Goal: Transaction & Acquisition: Purchase product/service

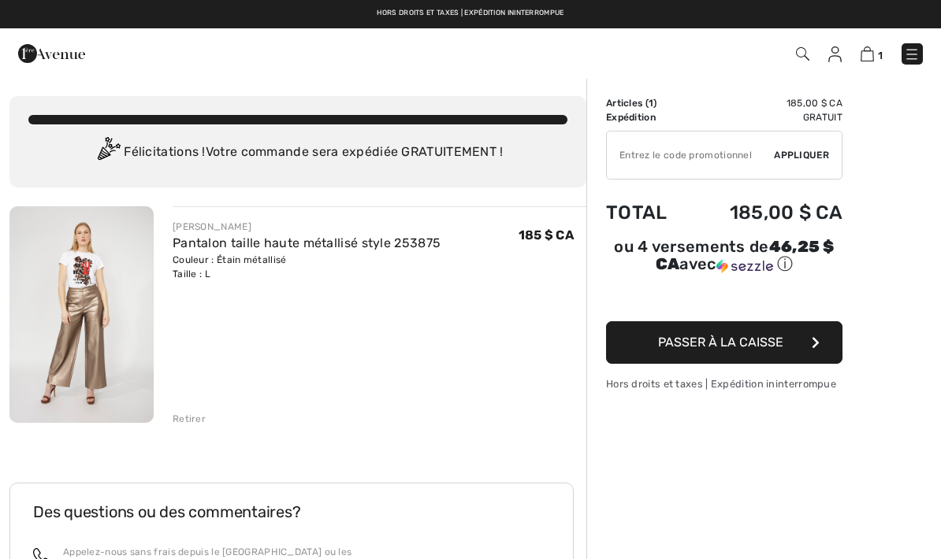
click at [873, 55] on img at bounding box center [866, 53] width 13 height 15
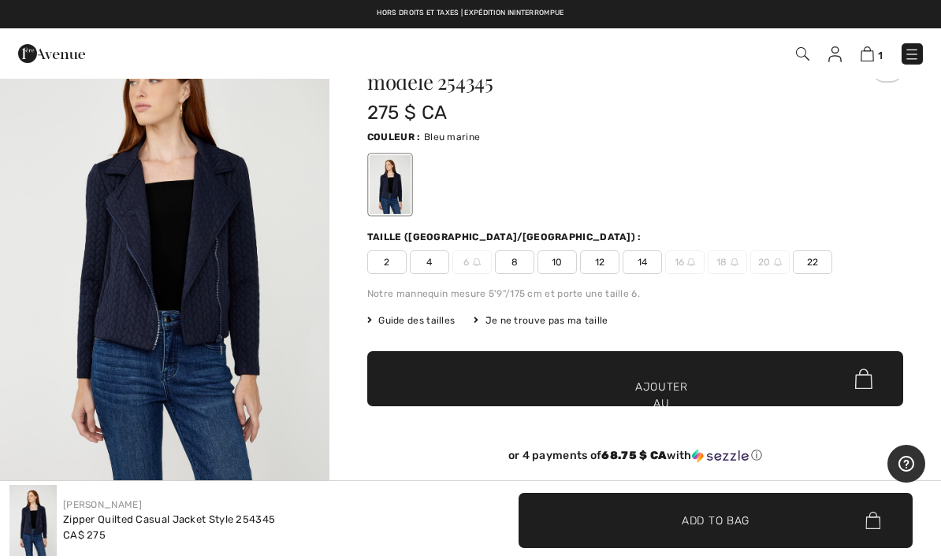
scroll to position [73, 0]
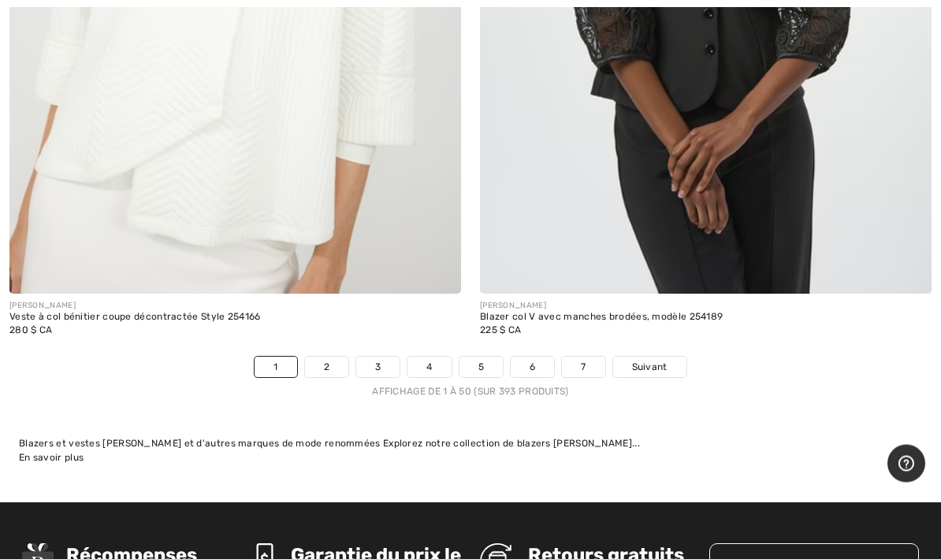
scroll to position [19498, 0]
click at [652, 362] on font "Suivant" at bounding box center [649, 367] width 35 height 11
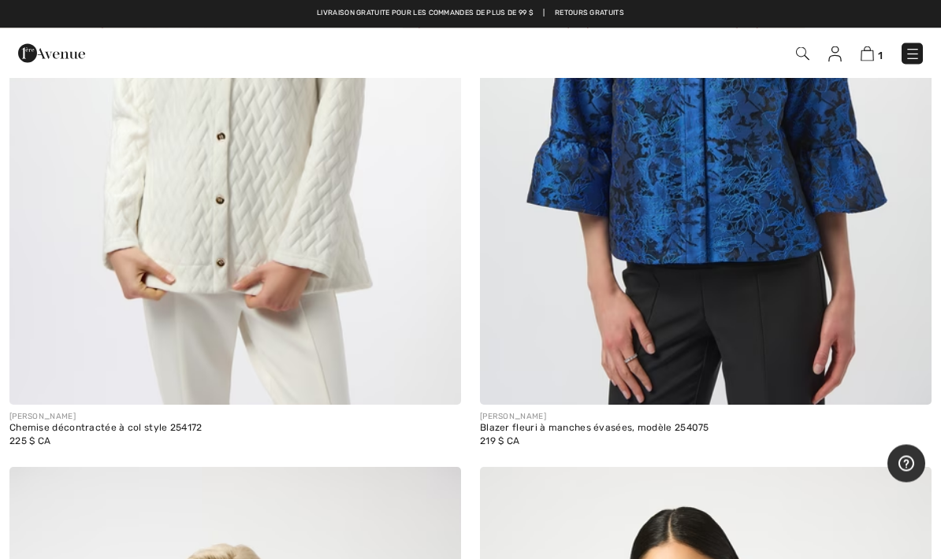
click at [880, 417] on div "[PERSON_NAME]" at bounding box center [705, 418] width 451 height 12
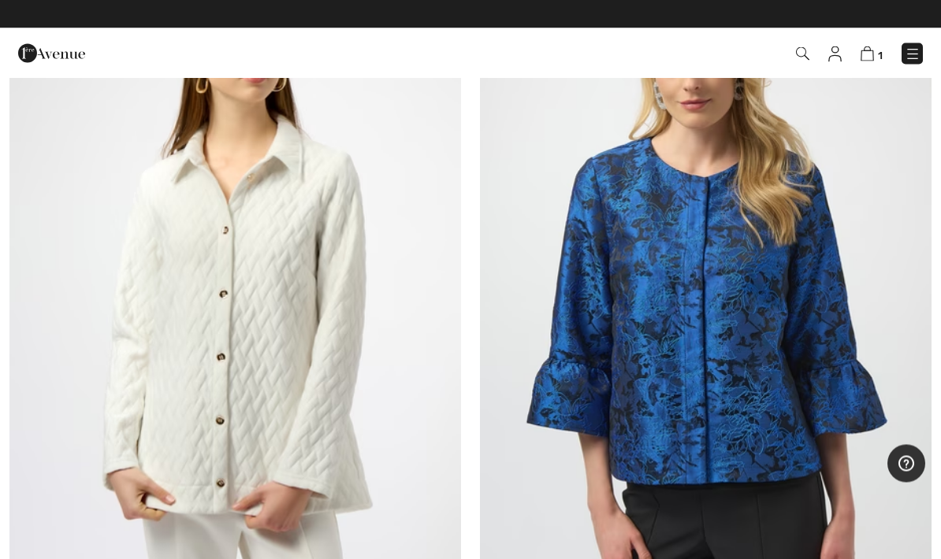
scroll to position [362, 0]
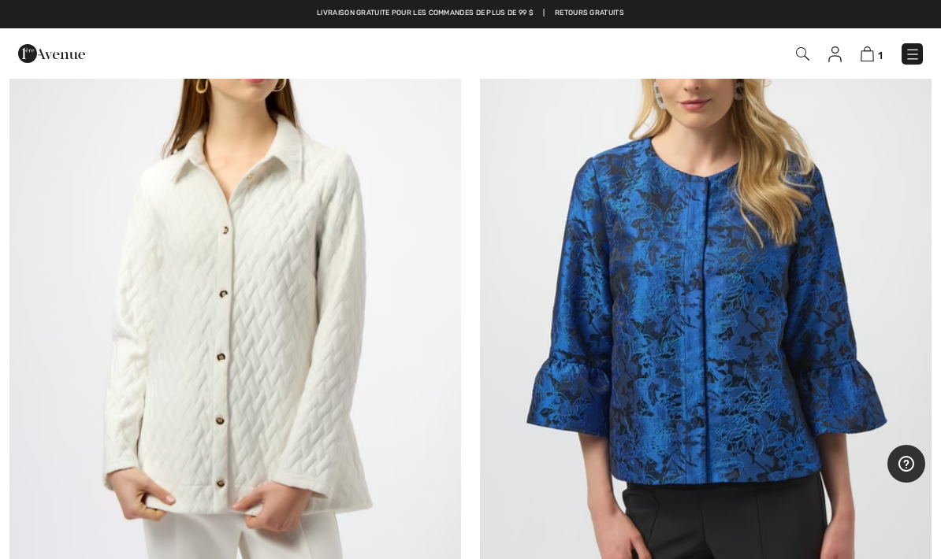
click at [299, 342] on img at bounding box center [234, 287] width 451 height 678
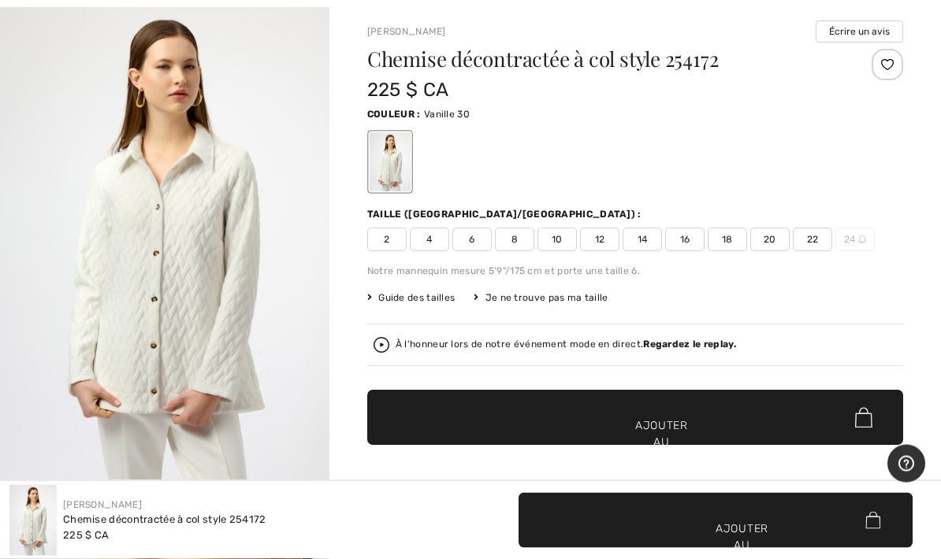
scroll to position [76, 0]
click at [228, 336] on img "1 / 5" at bounding box center [164, 248] width 329 height 493
click at [646, 241] on font "14" at bounding box center [642, 239] width 10 height 11
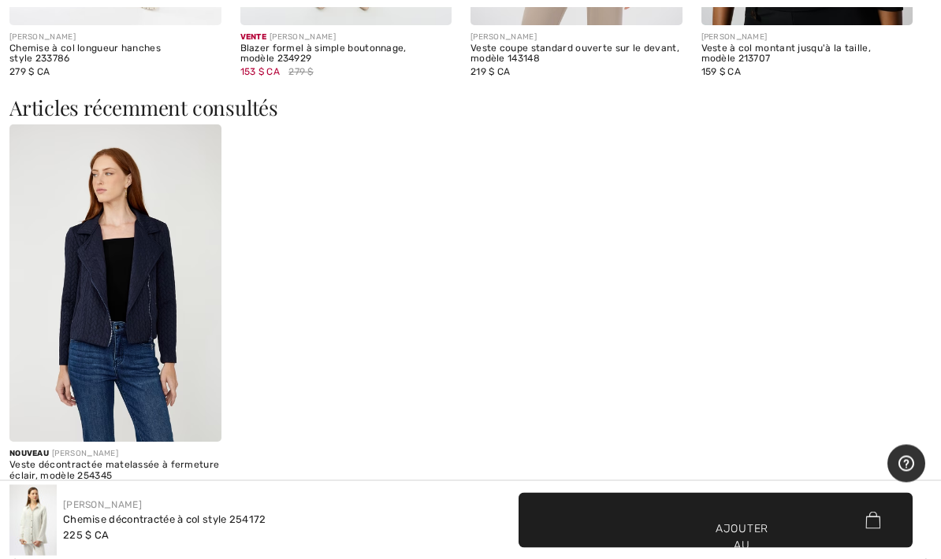
scroll to position [1736, 0]
click at [897, 499] on div "Nouveau FRANK LYMAN Veste décontractée matelassée à fermeture éclair, modèle 25…" at bounding box center [470, 319] width 922 height 390
click at [809, 331] on div "Nouveau FRANK LYMAN Veste décontractée matelassée à fermeture éclair, modèle 25…" at bounding box center [470, 319] width 922 height 390
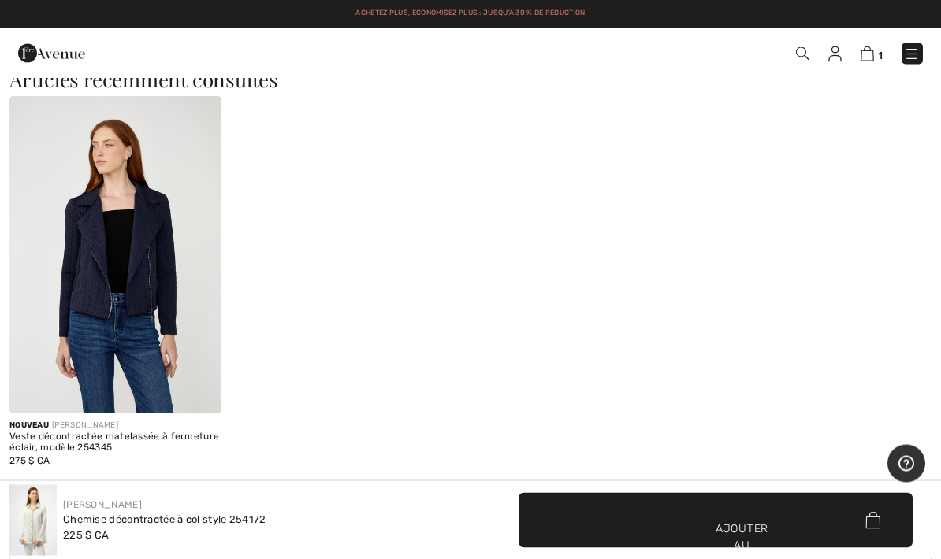
scroll to position [1749, 0]
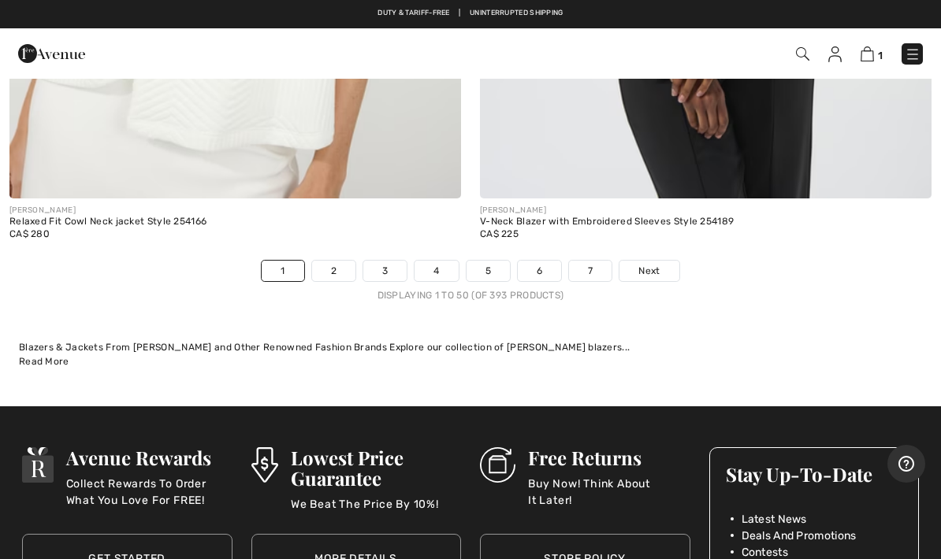
scroll to position [19561, 0]
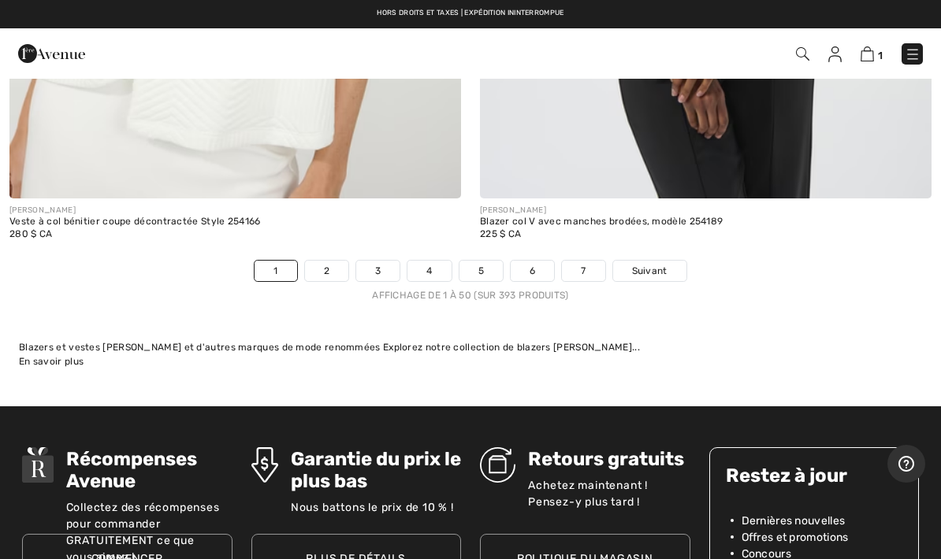
click at [663, 265] on font "Suivant" at bounding box center [649, 270] width 35 height 11
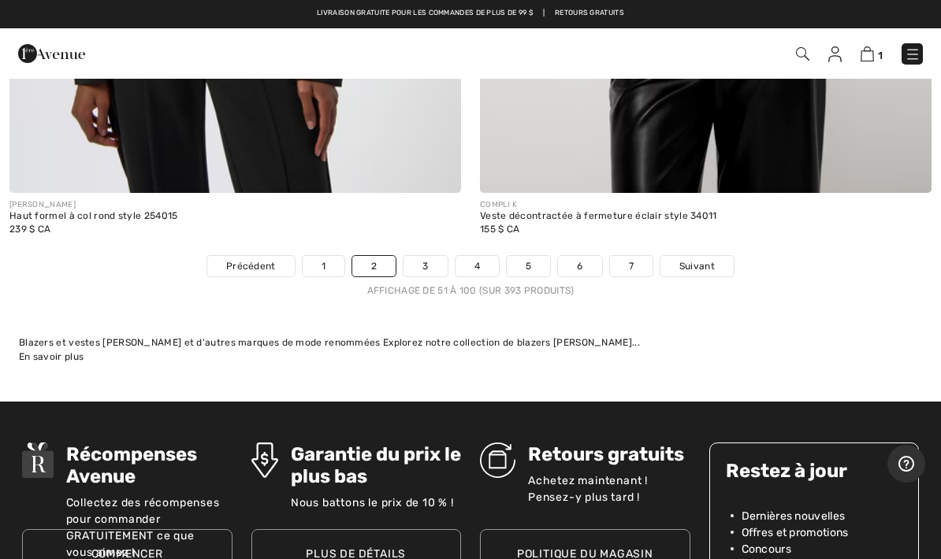
scroll to position [19406, 0]
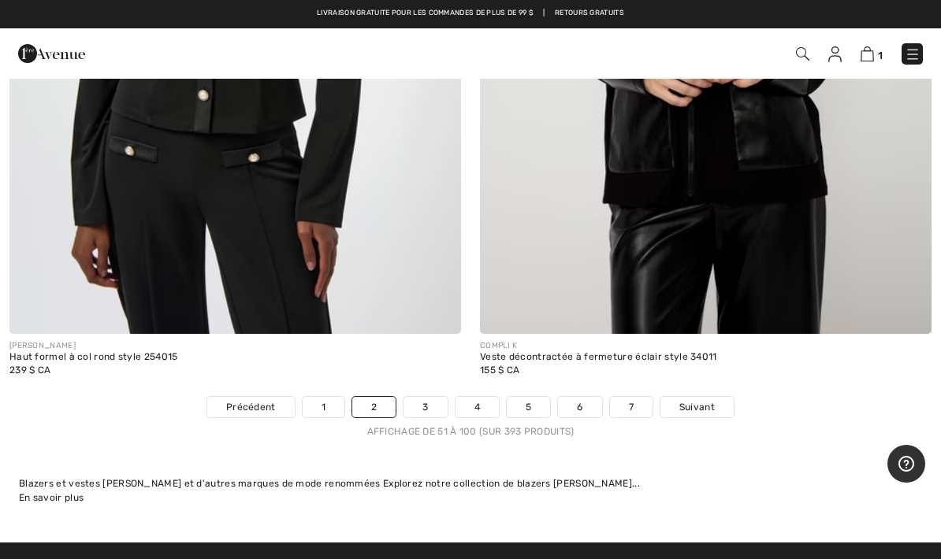
click at [692, 402] on font "Suivant" at bounding box center [696, 407] width 35 height 11
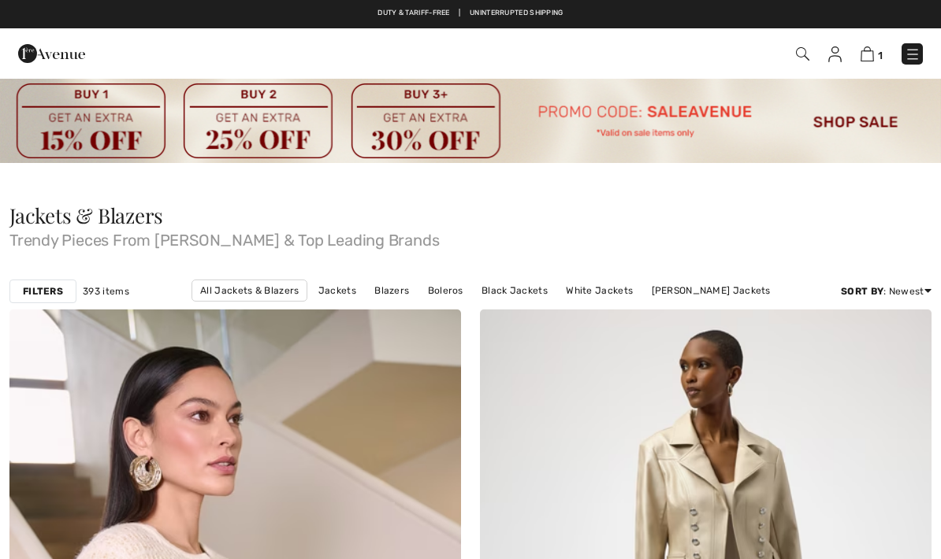
checkbox input "true"
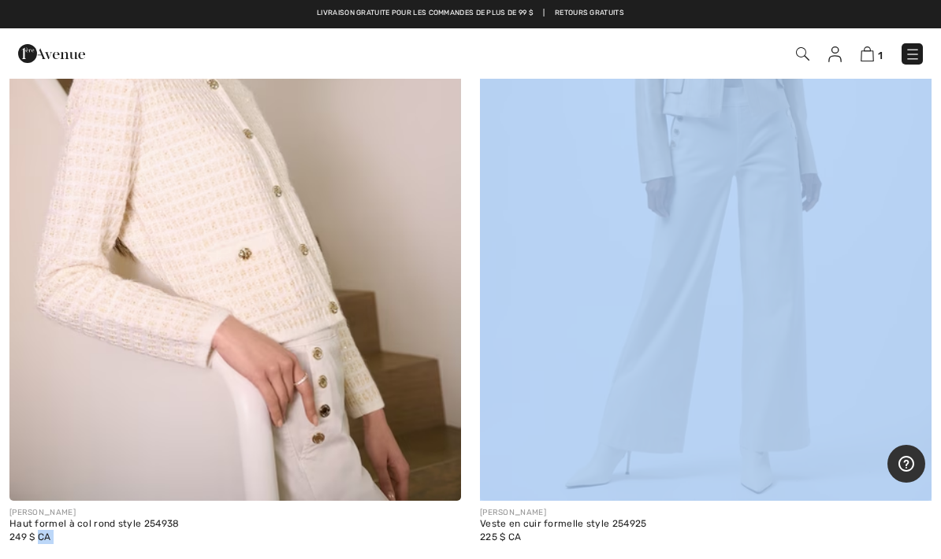
scroll to position [485, 0]
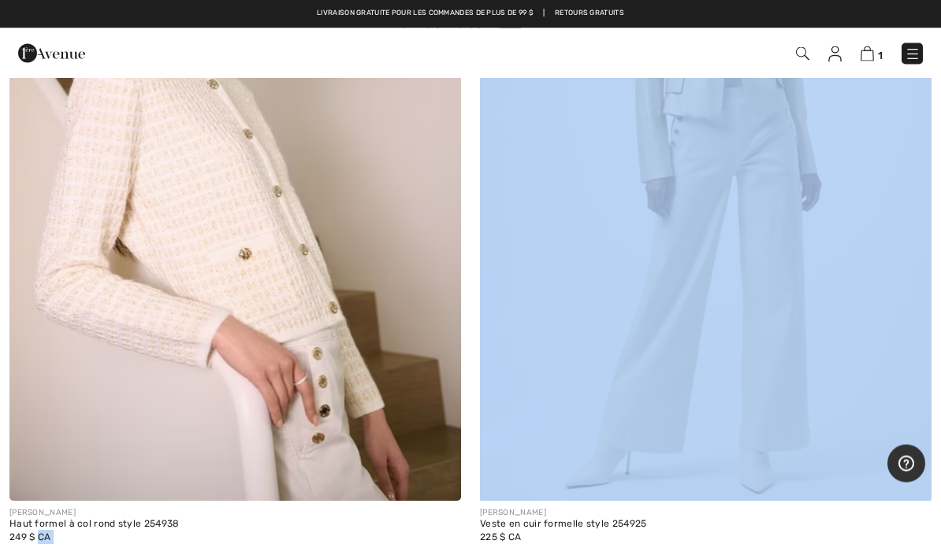
click at [245, 352] on img at bounding box center [234, 163] width 451 height 678
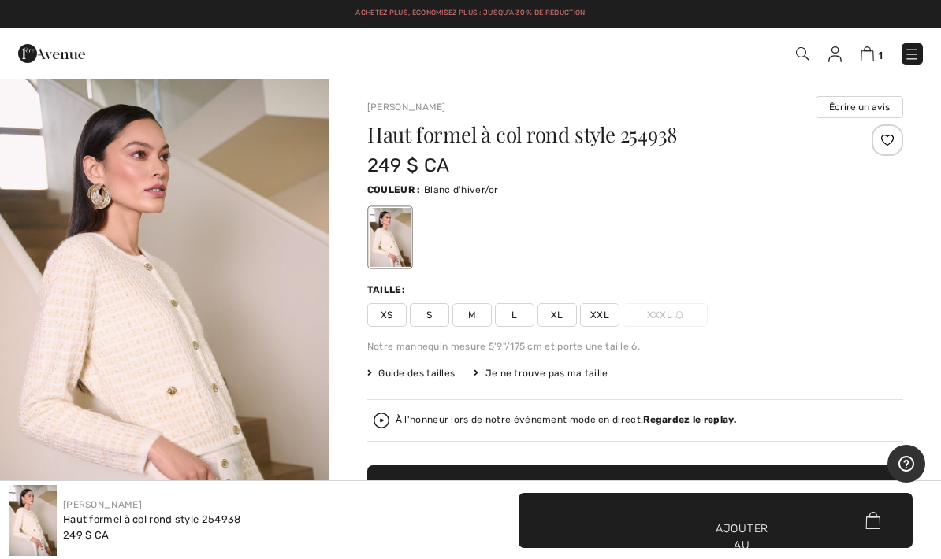
click at [558, 321] on font "XL" at bounding box center [557, 315] width 13 height 14
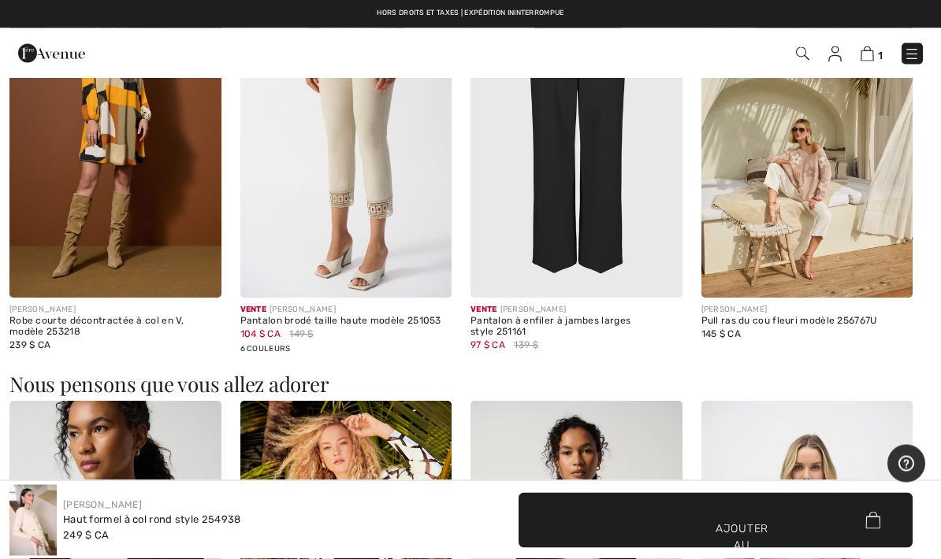
scroll to position [1498, 0]
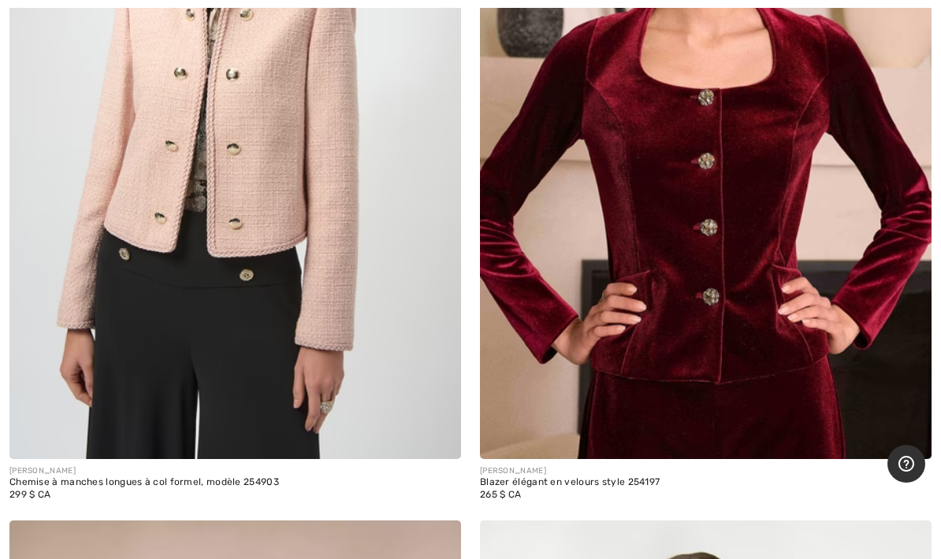
scroll to position [2076, 0]
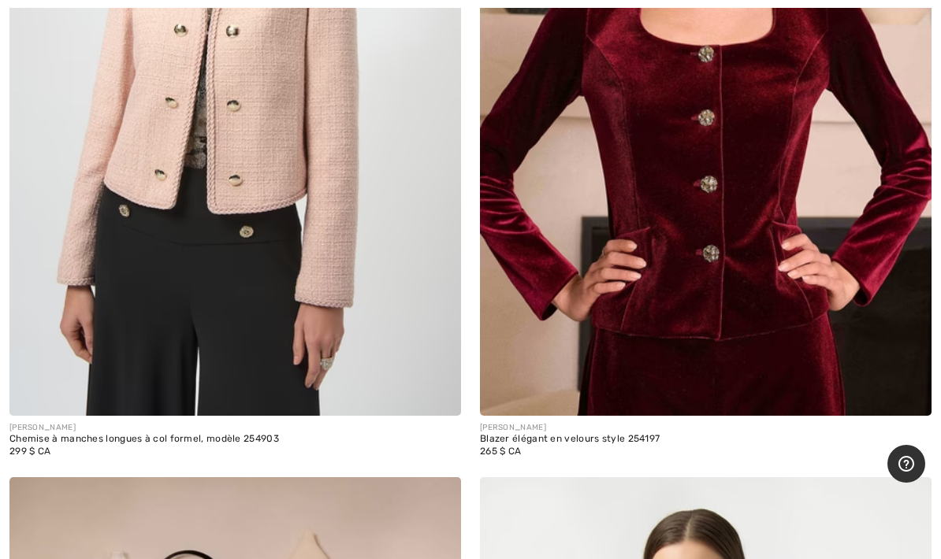
click at [219, 310] on img at bounding box center [234, 77] width 451 height 678
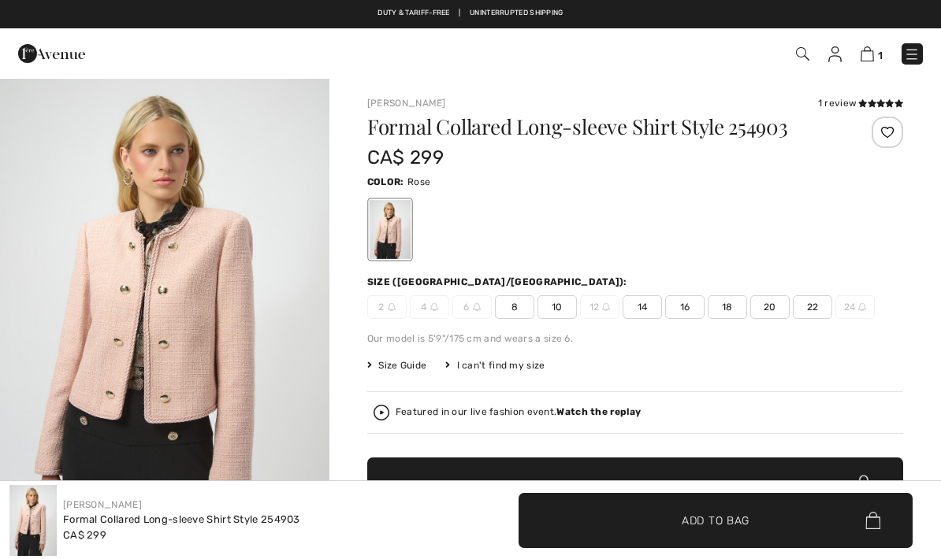
checkbox input "true"
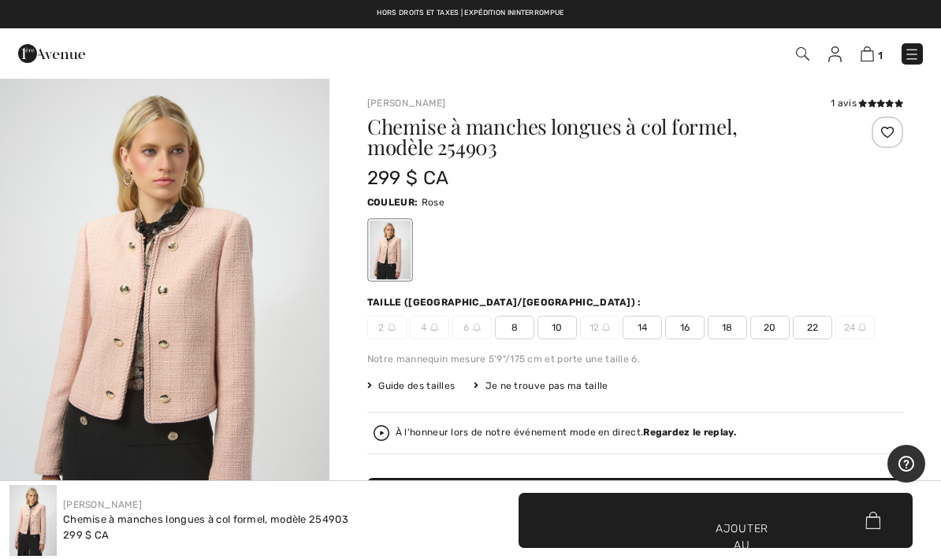
click at [652, 332] on span "14" at bounding box center [641, 328] width 39 height 24
click at [903, 473] on button "Help" at bounding box center [906, 464] width 38 height 38
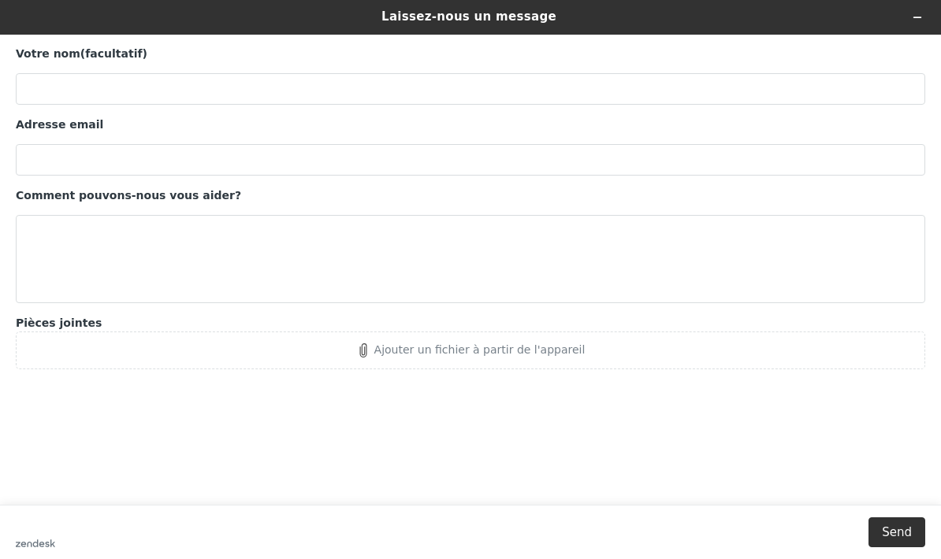
scroll to position [282, 0]
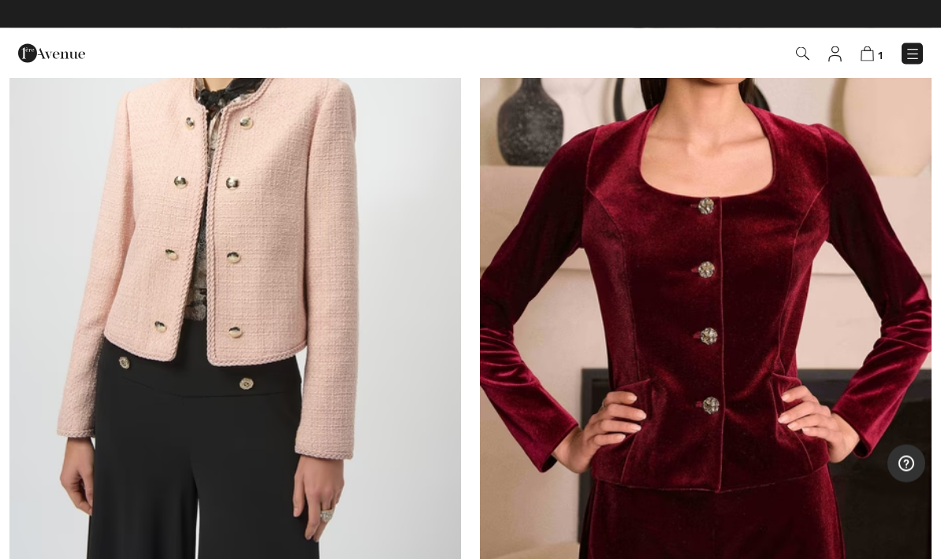
scroll to position [1918, 0]
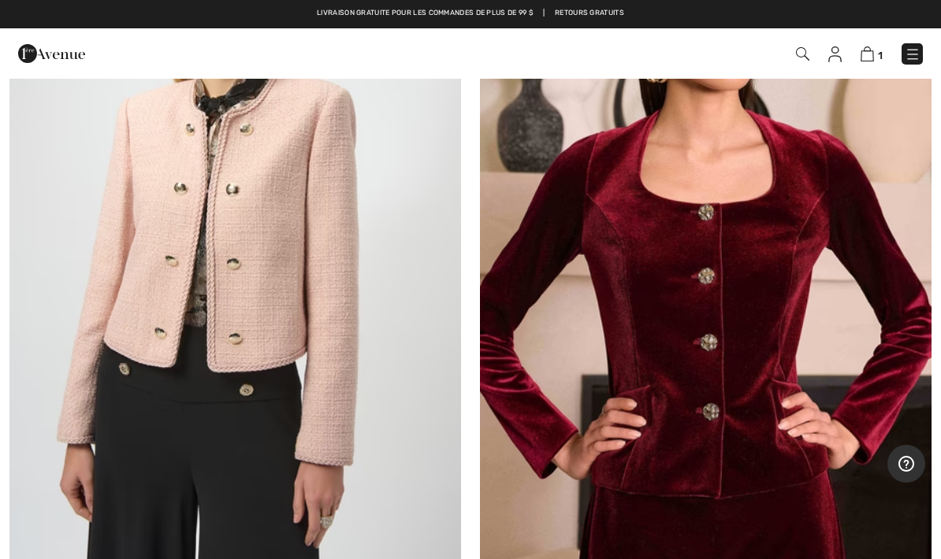
click at [248, 260] on img at bounding box center [234, 236] width 451 height 678
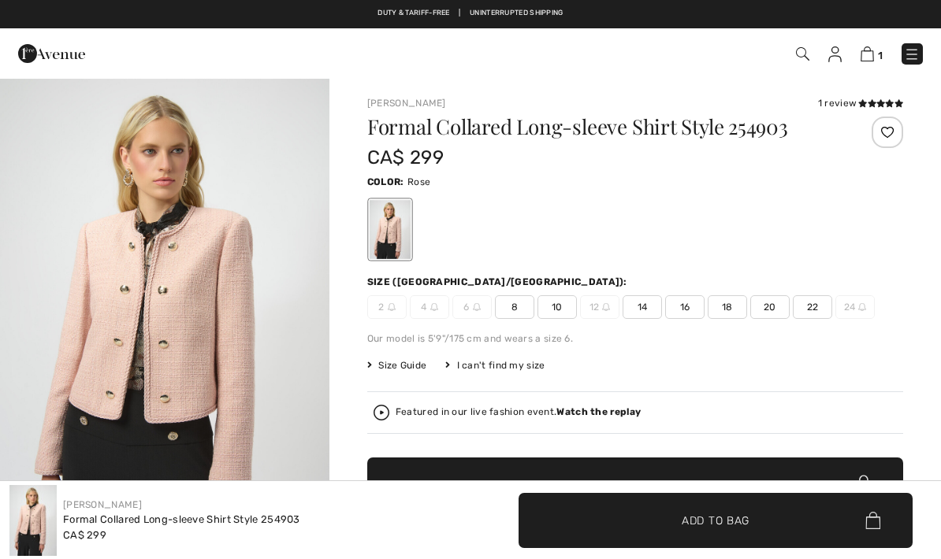
checkbox input "true"
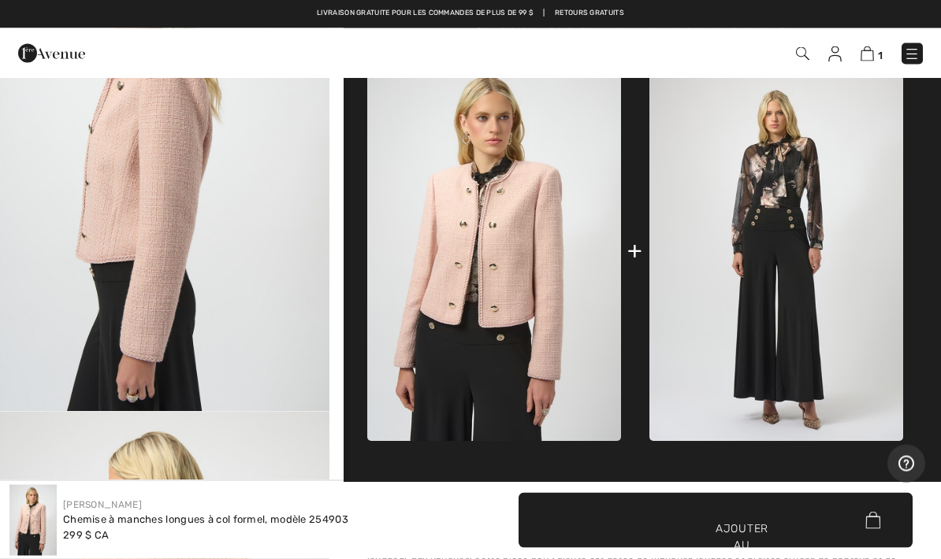
scroll to position [653, 0]
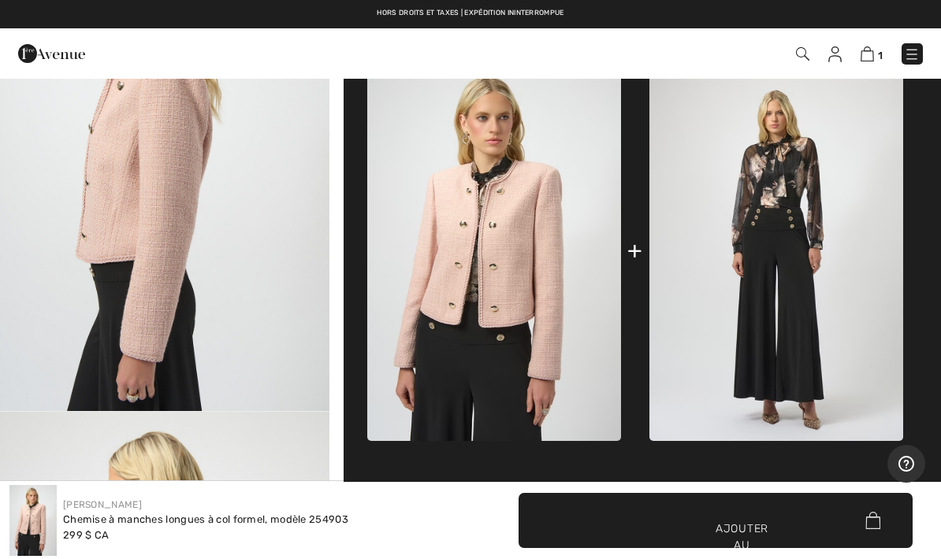
click at [43, 1] on div "Hors droits et taxes | Expédition ininterrompue Achetez plus, économisez plus :…" at bounding box center [470, 14] width 941 height 28
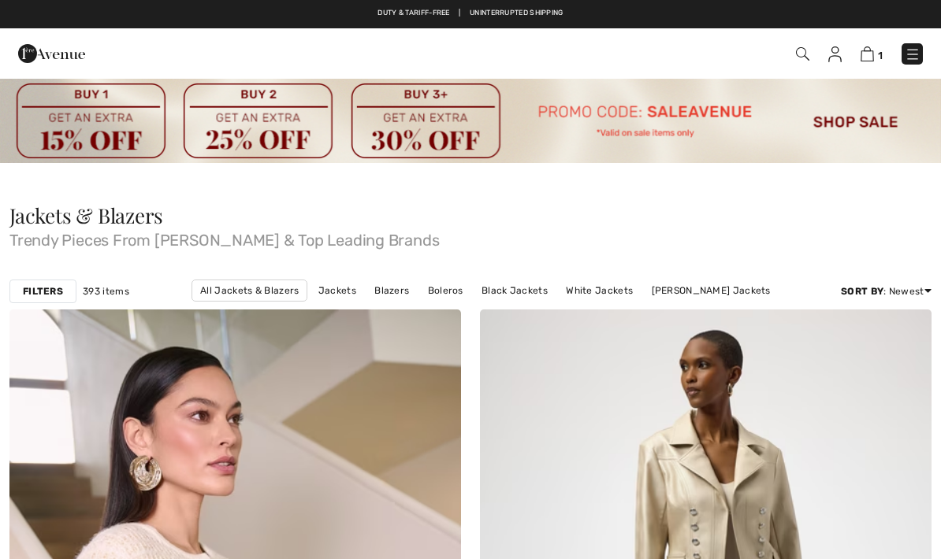
scroll to position [1885, 0]
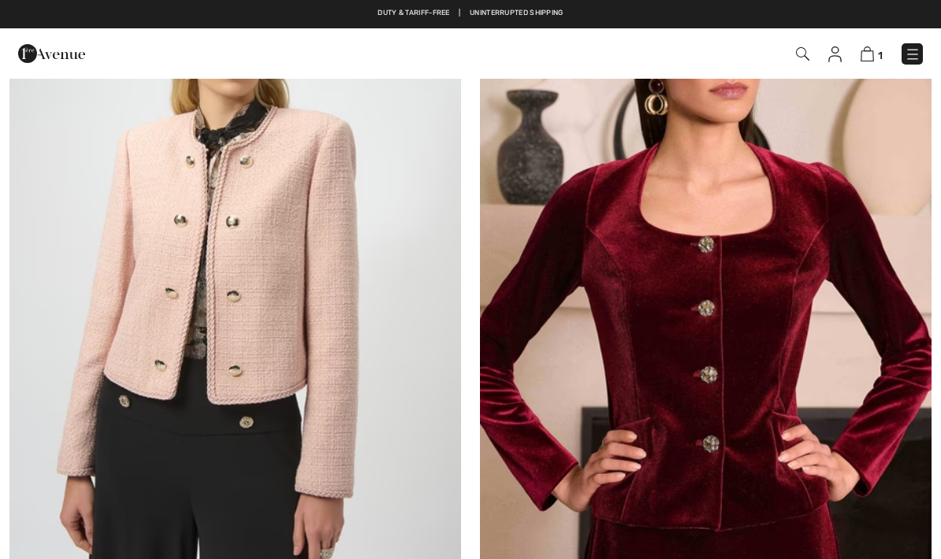
checkbox input "true"
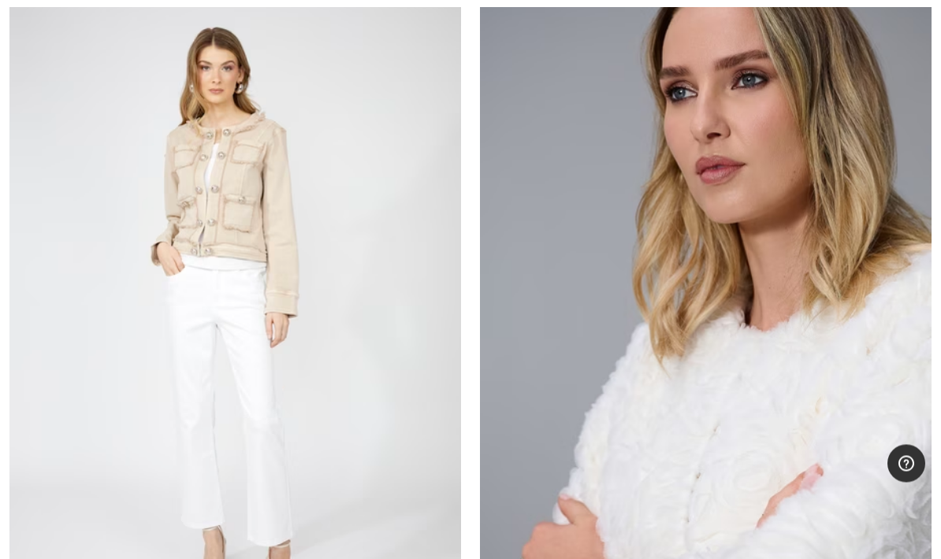
scroll to position [13552, 0]
click at [260, 290] on img at bounding box center [234, 324] width 451 height 678
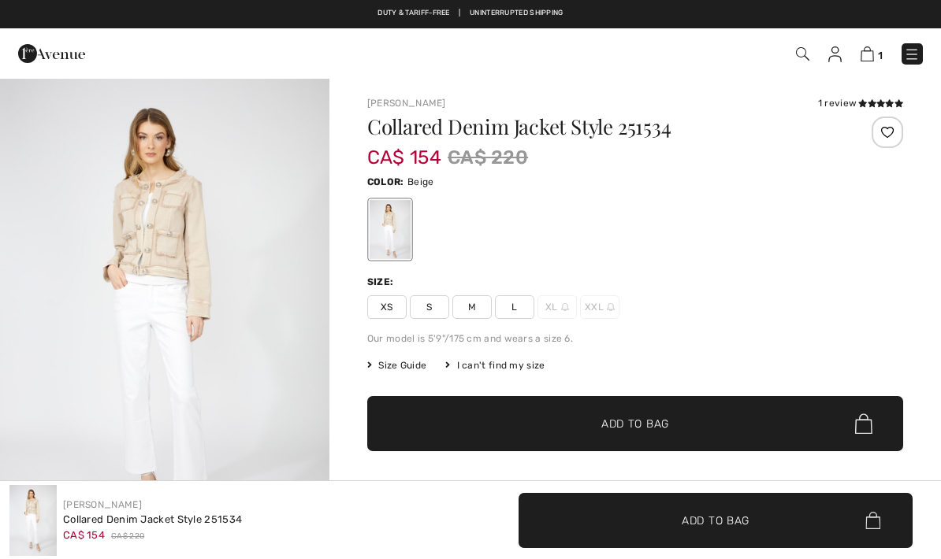
checkbox input "true"
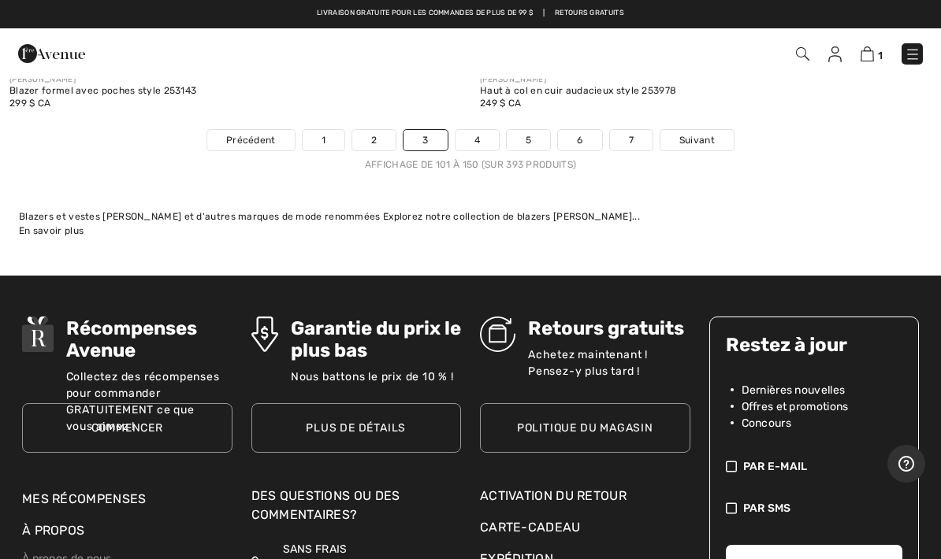
scroll to position [19672, 0]
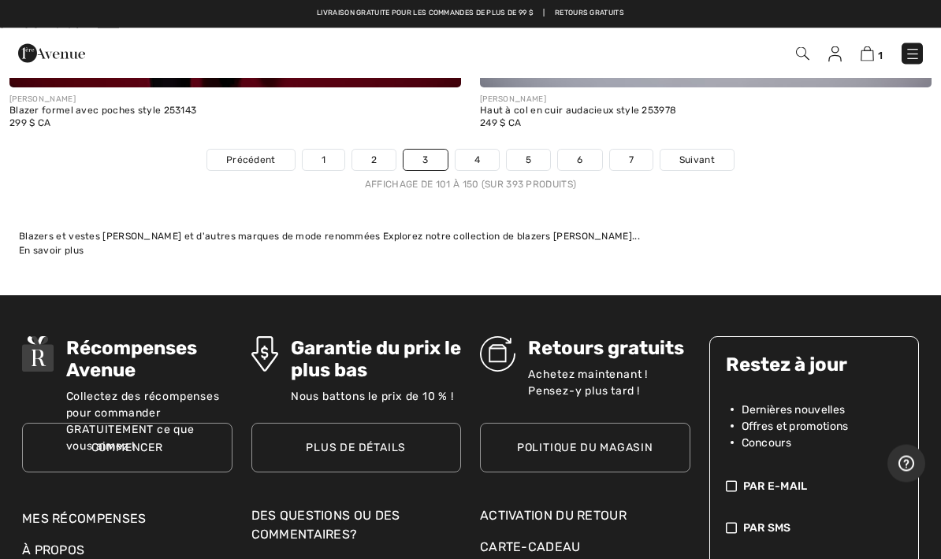
click at [705, 154] on span "Suivant" at bounding box center [696, 161] width 35 height 14
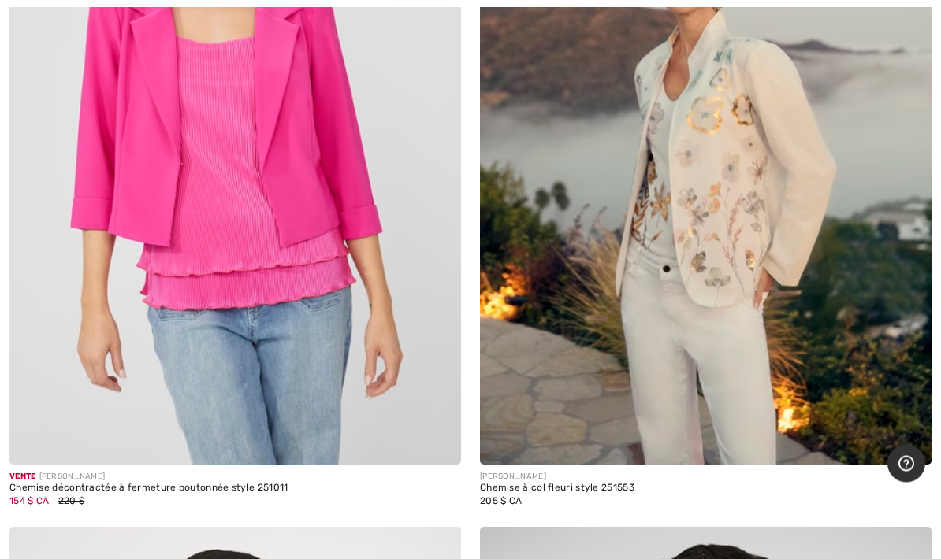
scroll to position [1261, 0]
click at [724, 266] on img at bounding box center [705, 127] width 451 height 678
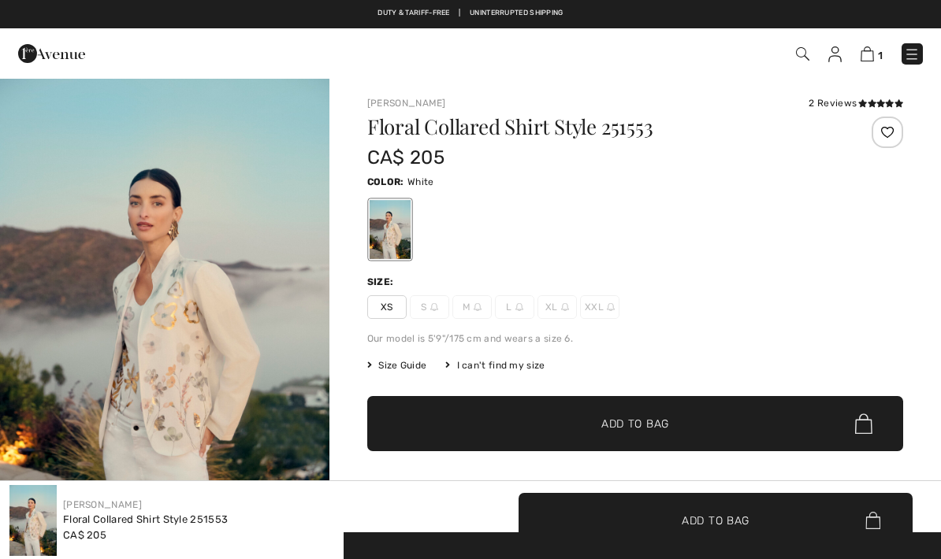
checkbox input "true"
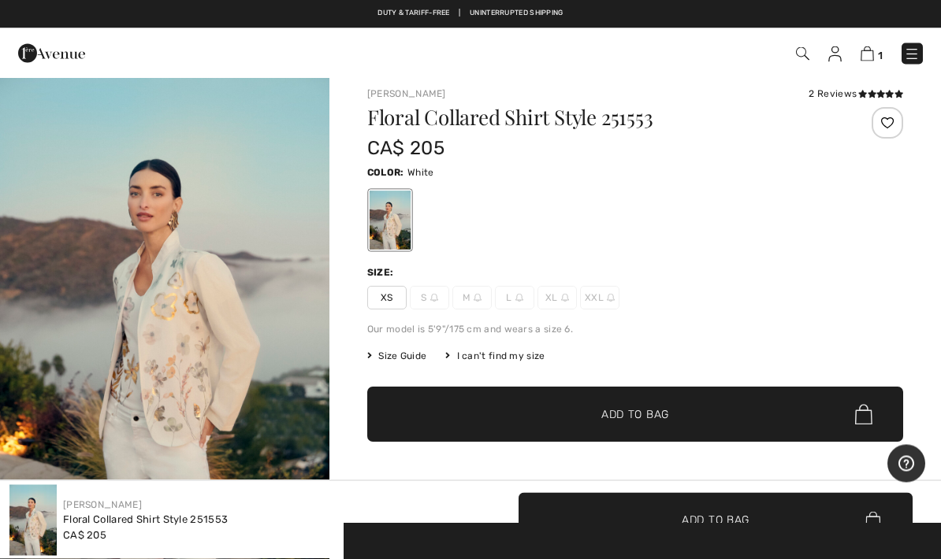
checkbox input "true"
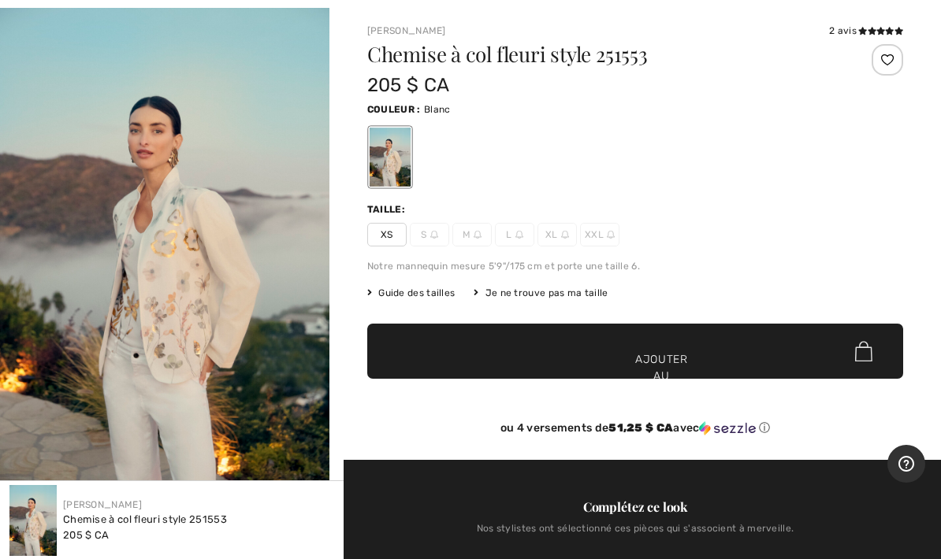
click at [563, 238] on img at bounding box center [565, 235] width 8 height 8
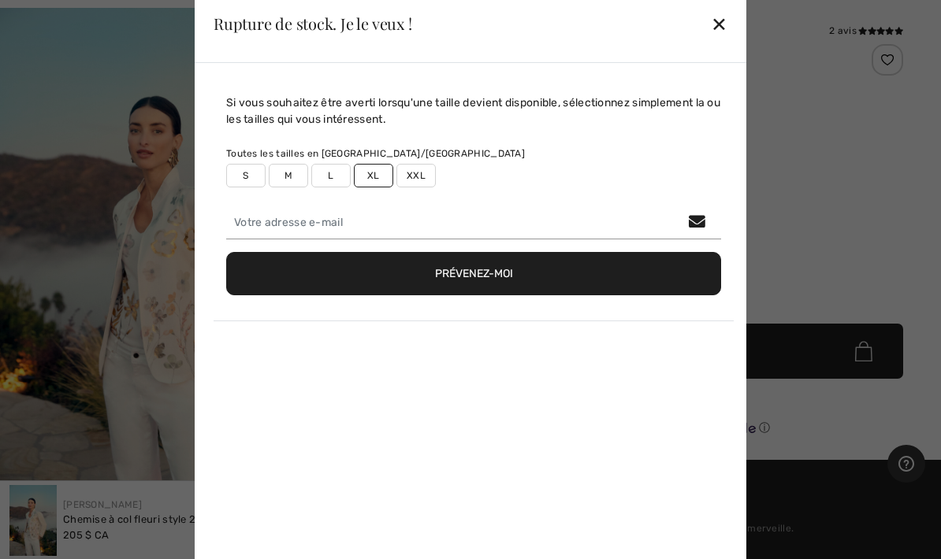
click at [720, 24] on font "✕" at bounding box center [719, 24] width 17 height 23
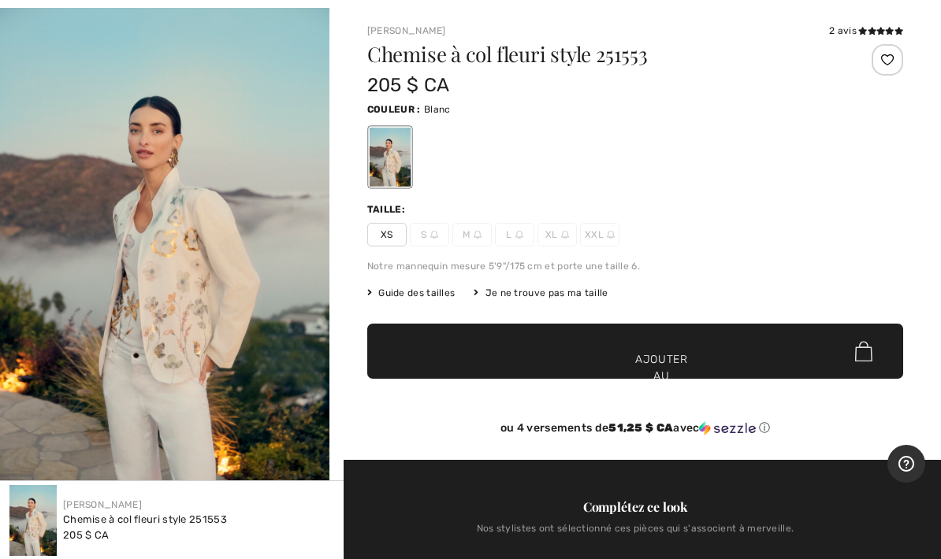
click at [549, 233] on font "XL" at bounding box center [551, 234] width 13 height 11
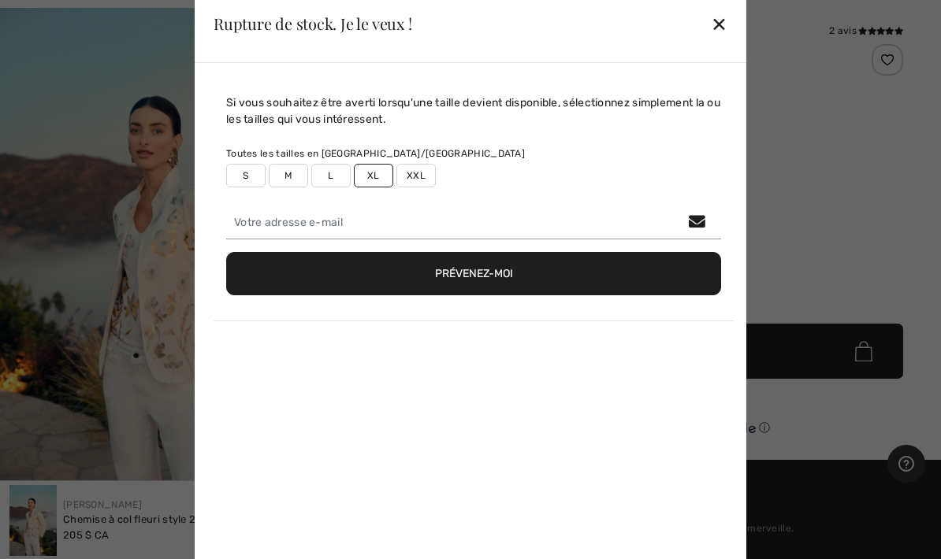
click at [488, 268] on font "Prévenez-moi" at bounding box center [474, 273] width 78 height 13
click at [720, 21] on font "✕" at bounding box center [719, 24] width 17 height 23
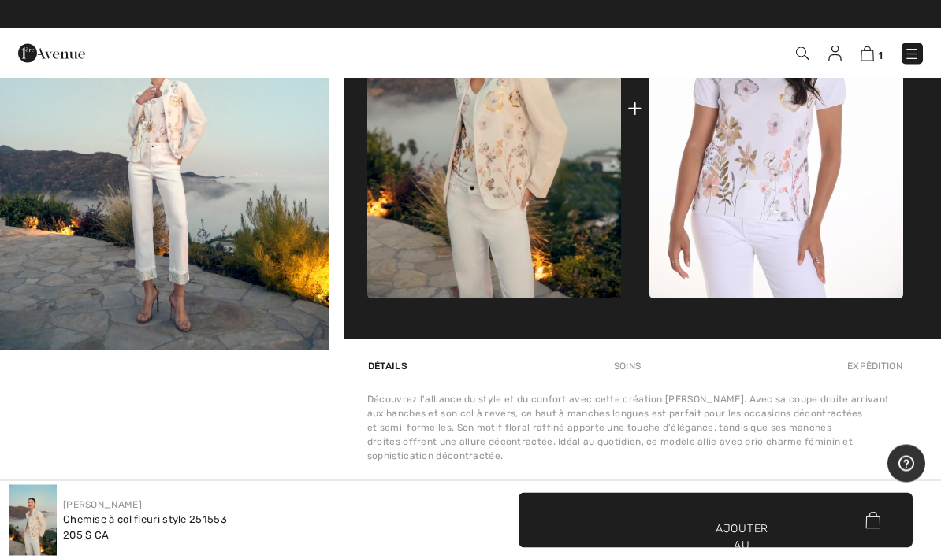
scroll to position [658, 0]
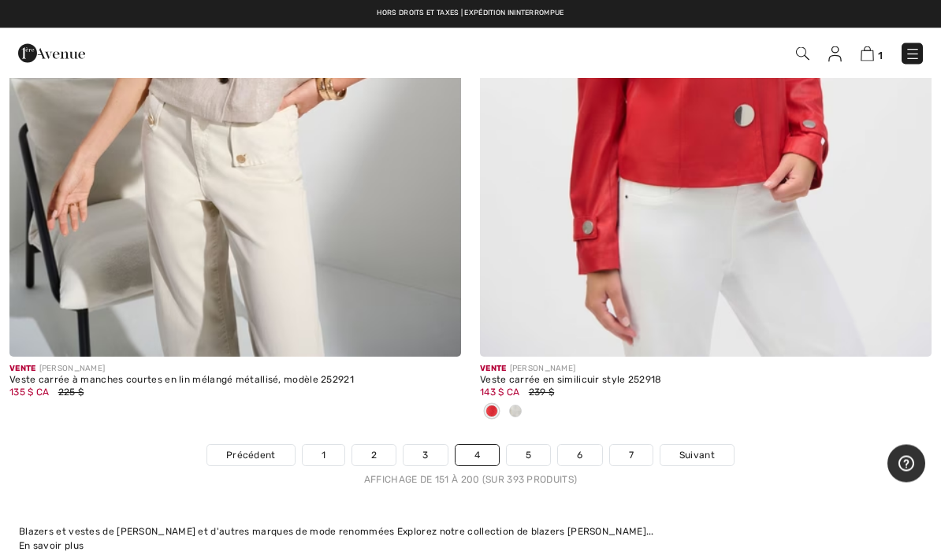
scroll to position [19375, 0]
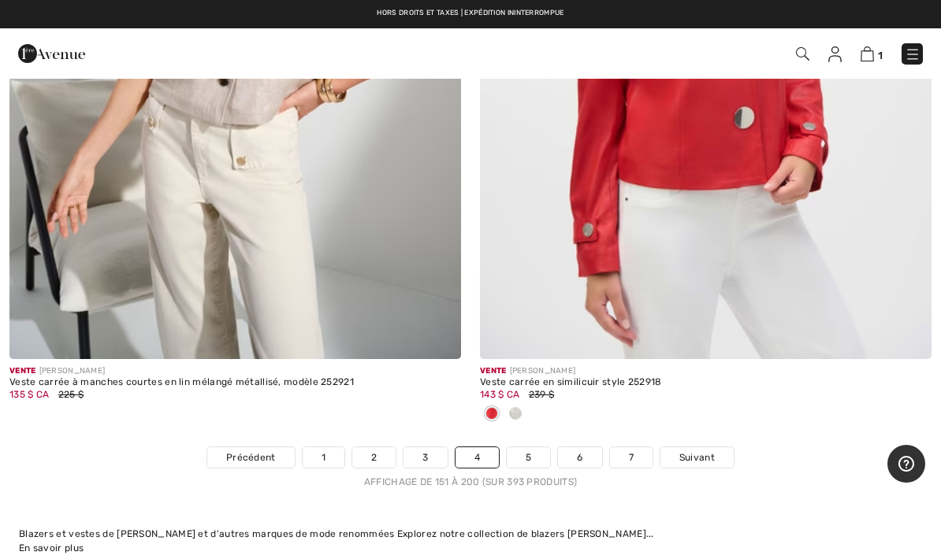
click at [519, 407] on span at bounding box center [515, 413] width 13 height 13
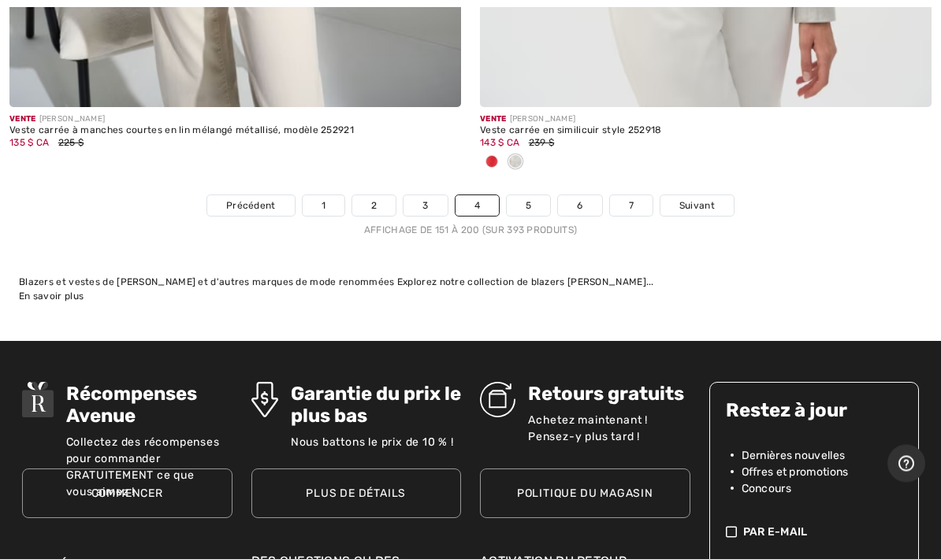
scroll to position [19627, 0]
click at [529, 199] on link "5" at bounding box center [528, 205] width 43 height 20
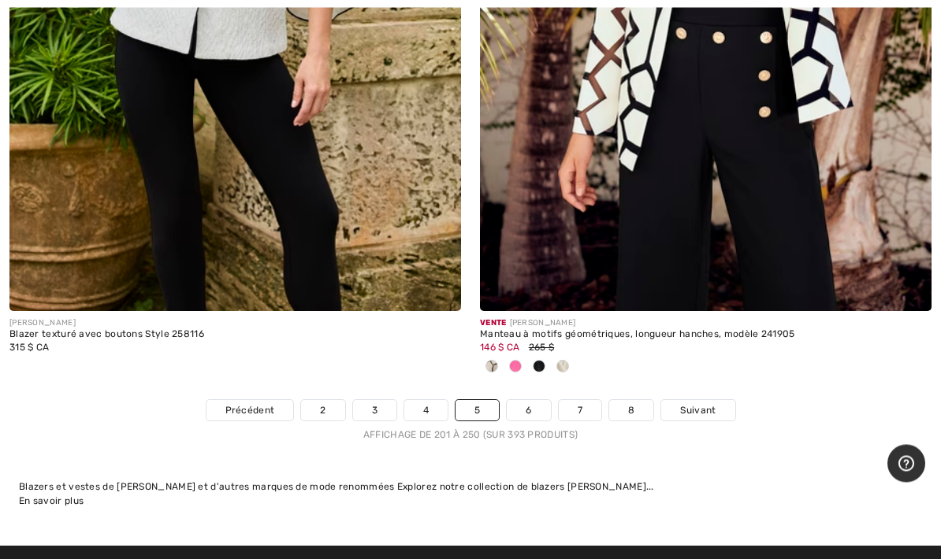
scroll to position [19538, 0]
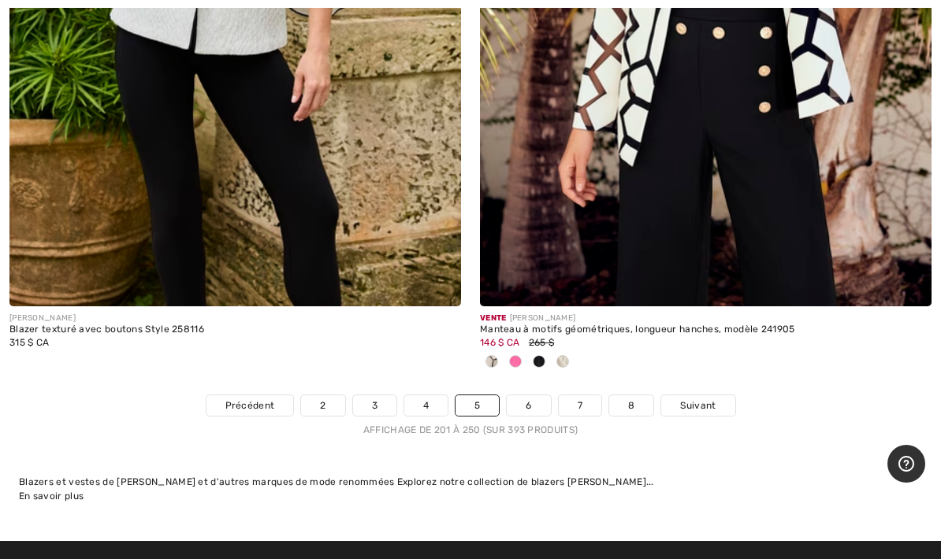
click at [534, 395] on link "6" at bounding box center [528, 405] width 43 height 20
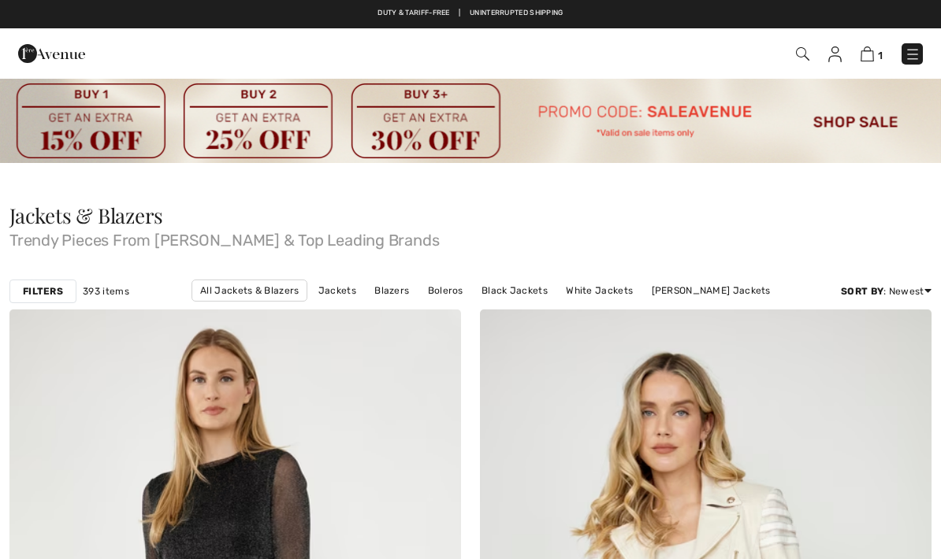
checkbox input "true"
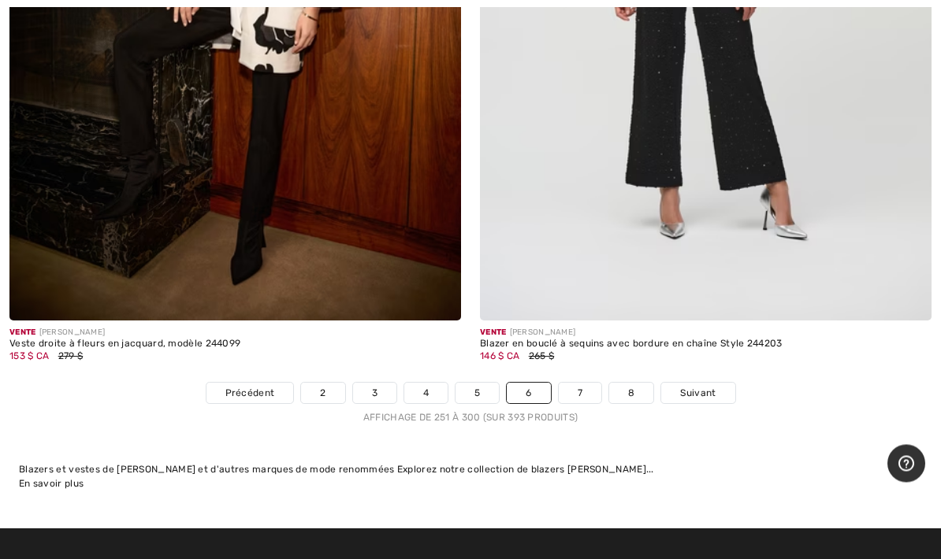
scroll to position [19387, 0]
click at [584, 383] on link "7" at bounding box center [580, 393] width 43 height 20
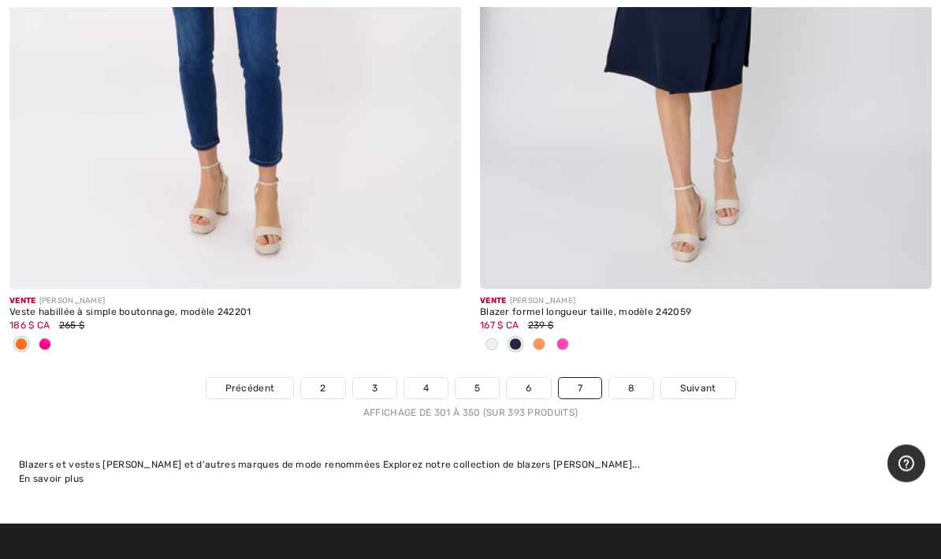
scroll to position [19451, 0]
click at [700, 383] on font "Suivant" at bounding box center [697, 388] width 35 height 11
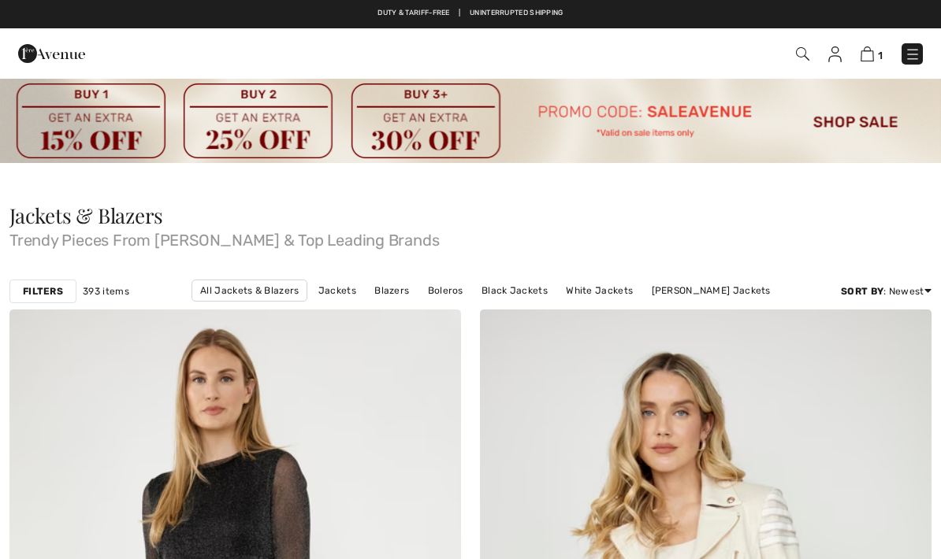
checkbox input "true"
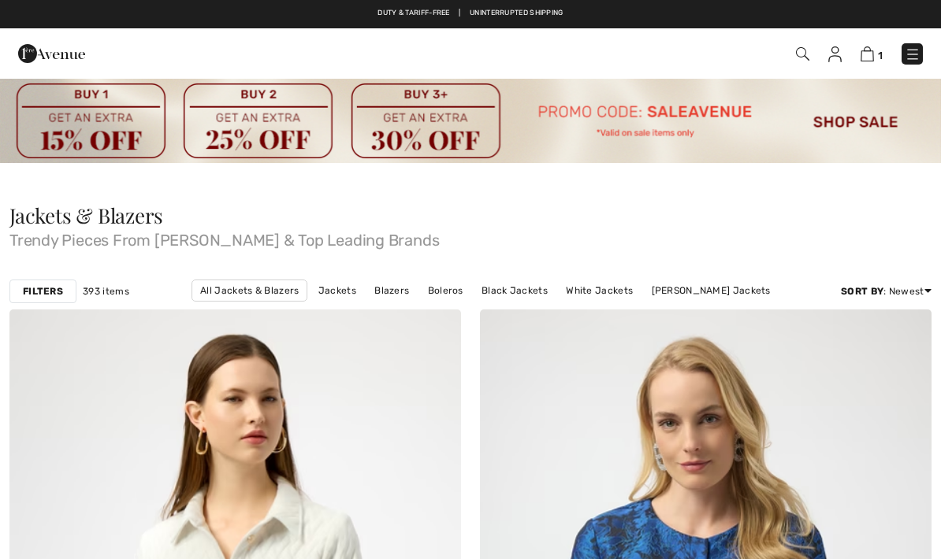
checkbox input "true"
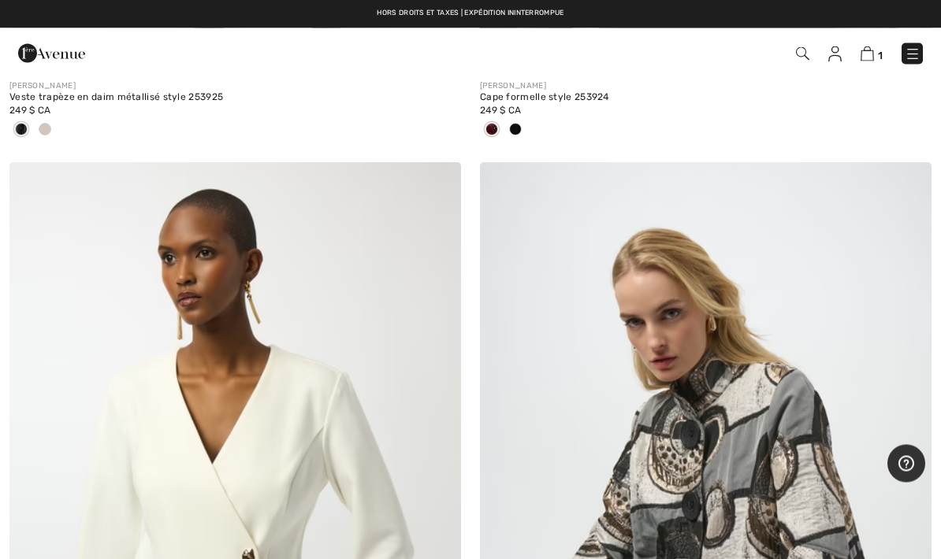
scroll to position [17950, 0]
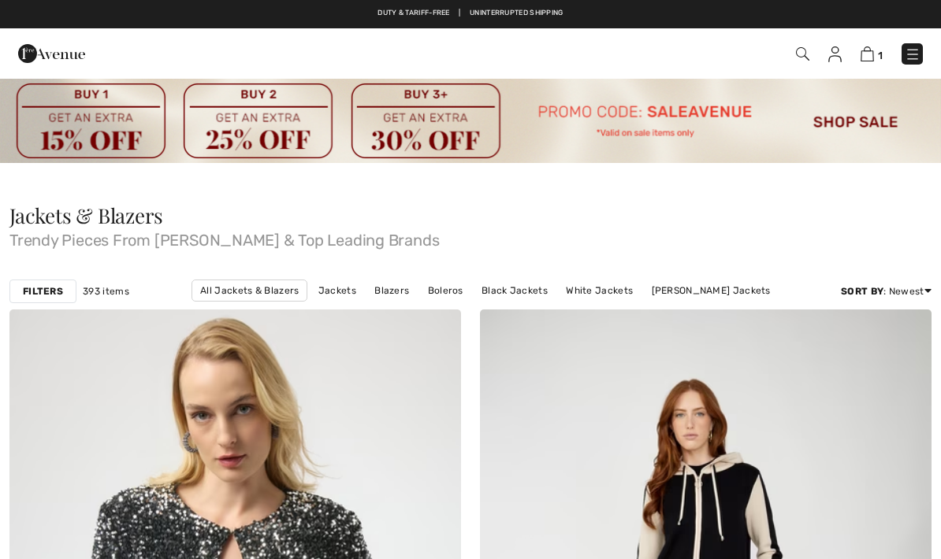
scroll to position [19561, 0]
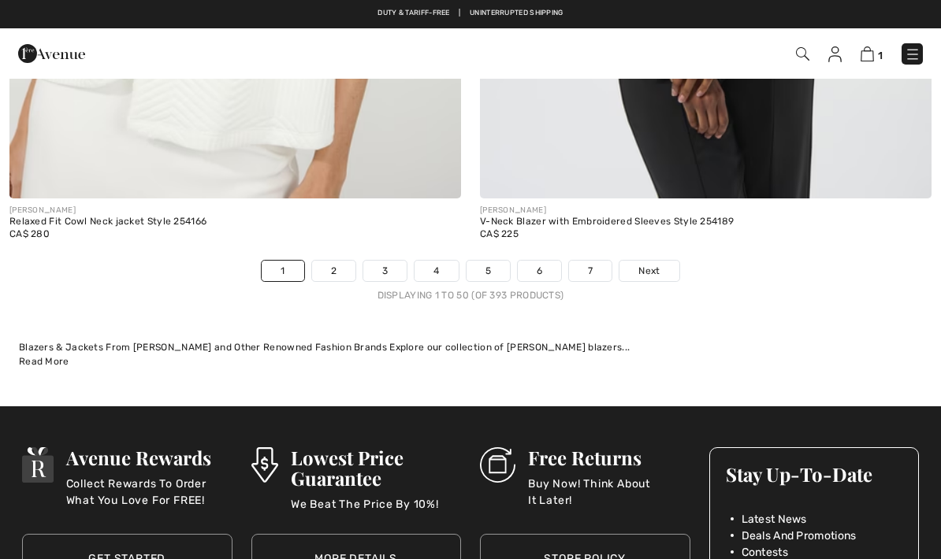
checkbox input "true"
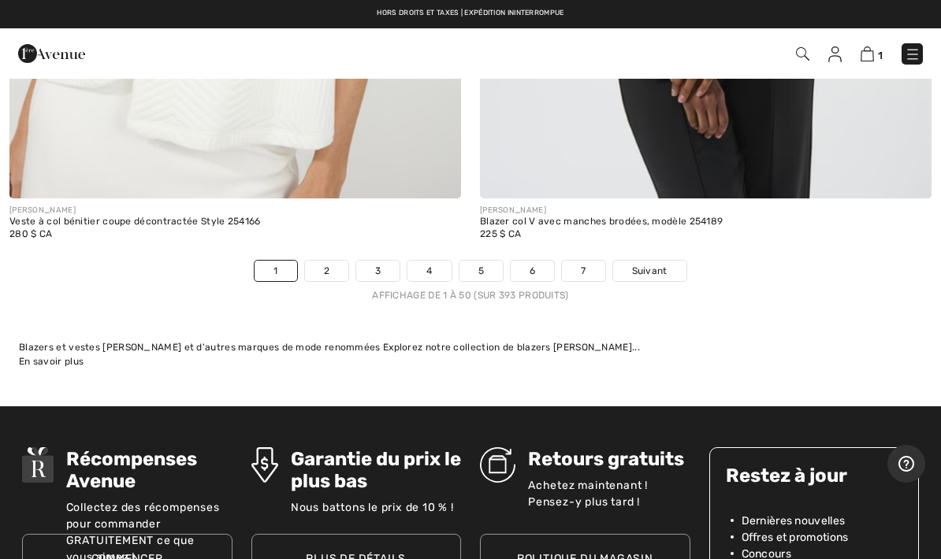
scroll to position [0, 0]
